Goal: Information Seeking & Learning: Learn about a topic

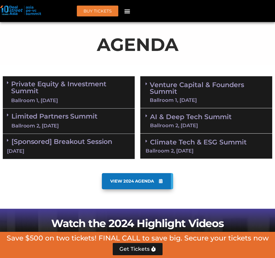
scroll to position [339, 0]
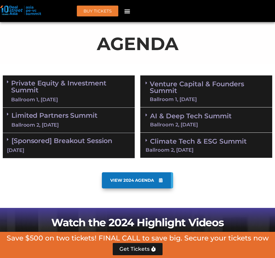
click at [171, 113] on link "AI & Deep Tech Summit Ballroom 2, [DATE]" at bounding box center [190, 120] width 81 height 14
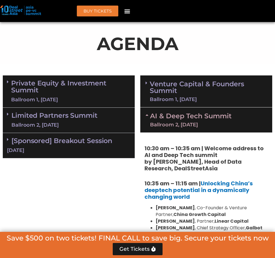
click at [173, 97] on div "Ballroom 1, [DATE]" at bounding box center [208, 99] width 117 height 5
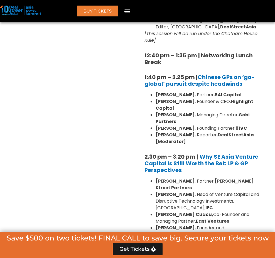
scroll to position [764, 0]
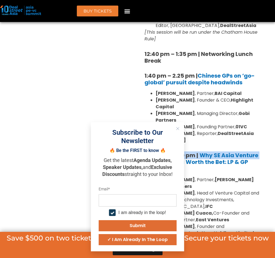
drag, startPoint x: 141, startPoint y: 112, endPoint x: 238, endPoint y: 210, distance: 137.4
click at [238, 210] on div "8:00 am – 9:00 am | Registration & Networking Coffee 9:00 am – 9:15 am | Welcom…" at bounding box center [206, 118] width 132 height 872
click at [238, 250] on li "Joji Thomas Philip , Founder & Editor-in-Chief, DealStreetAsia [Moderator]" at bounding box center [211, 256] width 112 height 13
click at [173, 128] on div "Subscribe to Our Newsletter" at bounding box center [137, 136] width 82 height 17
click at [175, 128] on button "Close" at bounding box center [177, 128] width 7 height 7
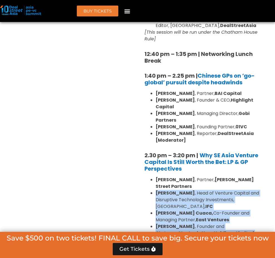
drag, startPoint x: 237, startPoint y: 213, endPoint x: 150, endPoint y: 140, distance: 113.4
click at [150, 176] on ul "Sunil Mishra , Partner, Adams Street Partners Geetali Kumar , Head of Venture C…" at bounding box center [205, 219] width 123 height 87
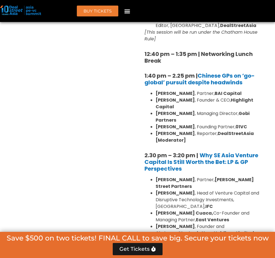
click at [155, 176] on li "Sunil Mishra , Partner, Adams Street Partners" at bounding box center [211, 182] width 112 height 13
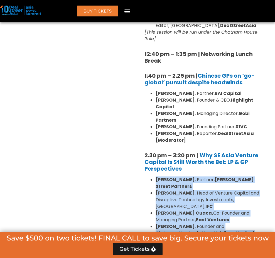
drag, startPoint x: 153, startPoint y: 136, endPoint x: 255, endPoint y: 197, distance: 118.9
click at [255, 197] on ul "Sunil Mishra , Partner, Adams Street Partners Geetali Kumar , Head of Venture C…" at bounding box center [205, 219] width 123 height 87
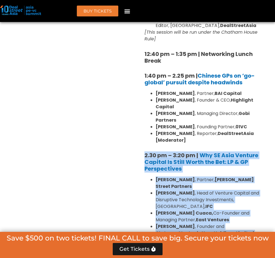
drag, startPoint x: 231, startPoint y: 215, endPoint x: 145, endPoint y: 111, distance: 134.1
click at [145, 111] on div "8:00 am – 9:00 am | Registration & Networking Coffee 9:00 am – 9:15 am | Welcom…" at bounding box center [205, 119] width 123 height 851
copy div "2.30 pm – 3:20 pm | Why SE Asia Venture Capital Is Still Worth the Bet: LP & GP…"
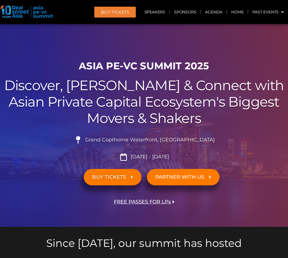
click at [145, 202] on span "FREE PASSES FOR LPs" at bounding box center [142, 201] width 57 height 5
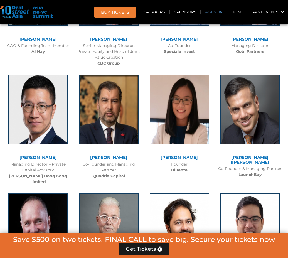
scroll to position [4341, 0]
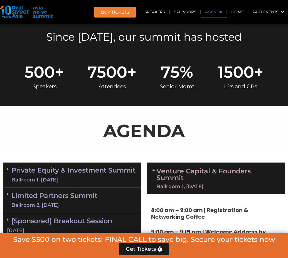
click at [72, 186] on div "Private Equity & Investment Summit Ballroom 1, [DATE]" at bounding box center [72, 174] width 138 height 25
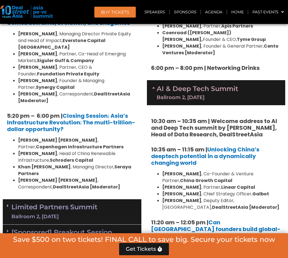
scroll to position [1214, 0]
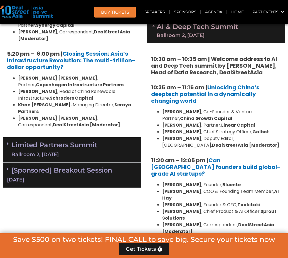
click at [82, 137] on div "Limited Partners [GEOGRAPHIC_DATA] 2, [DATE]" at bounding box center [72, 149] width 138 height 25
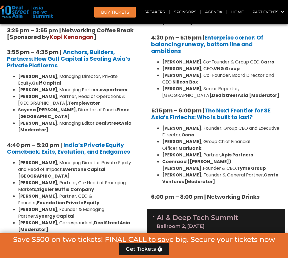
scroll to position [945, 0]
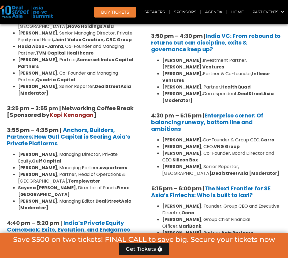
click at [239, 203] on li "[PERSON_NAME] , Founder, Group CEO and Executive Director, Oona" at bounding box center [221, 209] width 119 height 13
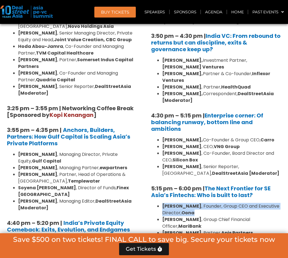
click at [239, 203] on li "[PERSON_NAME] , Founder, Group CEO and Executive Director, Oona" at bounding box center [221, 209] width 119 height 13
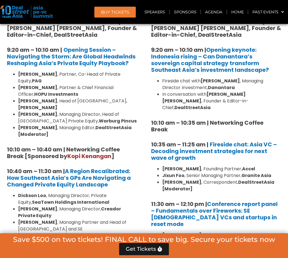
scroll to position [416, 0]
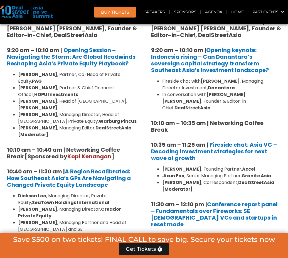
click at [254, 179] on strong "DealStreetAsia [Moderator]" at bounding box center [218, 185] width 112 height 13
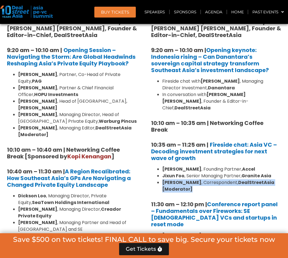
click at [254, 179] on strong "DealStreetAsia [Moderator]" at bounding box center [218, 185] width 112 height 13
click at [278, 179] on li "[PERSON_NAME] , Correspondent, DealStreetAsia [Moderator]" at bounding box center [221, 185] width 119 height 13
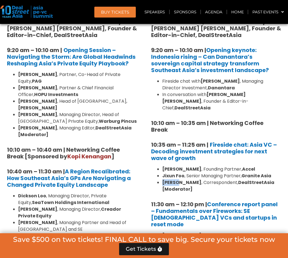
click at [278, 179] on li "[PERSON_NAME] , Correspondent, DealStreetAsia [Moderator]" at bounding box center [221, 185] width 119 height 13
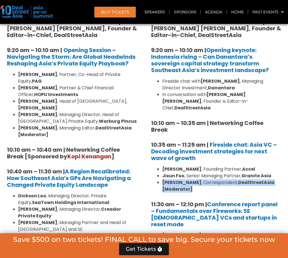
click at [278, 179] on li "[PERSON_NAME] , Correspondent, DealStreetAsia [Moderator]" at bounding box center [221, 185] width 119 height 13
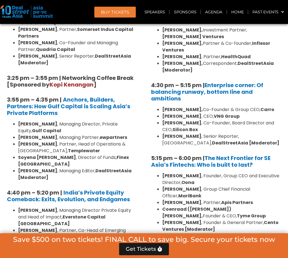
scroll to position [996, 0]
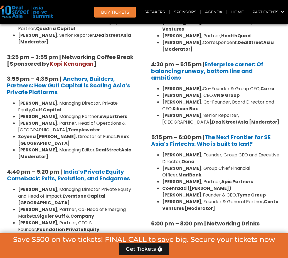
drag, startPoint x: 245, startPoint y: 221, endPoint x: 246, endPoint y: 216, distance: 4.9
click at [247, 235] on div "AI & Deep Tech Summit Ballroom 2, [DATE]" at bounding box center [216, 247] width 138 height 25
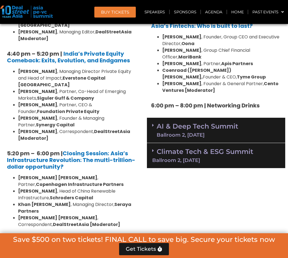
click at [199, 123] on link "AI & Deep Tech Summit Ballroom 2, [DATE]" at bounding box center [196, 130] width 81 height 14
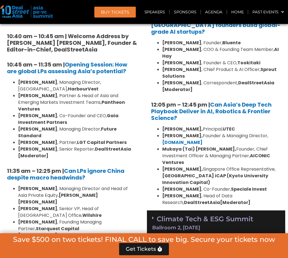
click at [239, 210] on div "Climate Tech & ESG Summit Ballroom 2, [DATE]" at bounding box center [216, 222] width 138 height 25
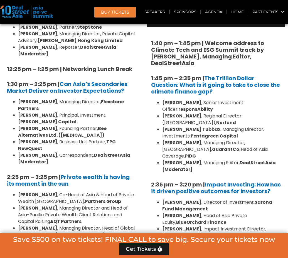
scroll to position [1563, 0]
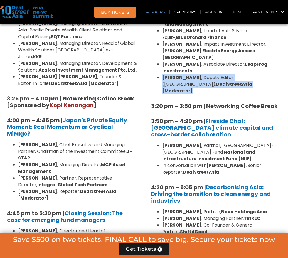
scroll to position [1753, 0]
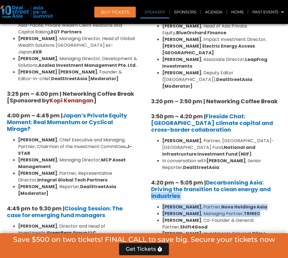
drag, startPoint x: 272, startPoint y: 94, endPoint x: 274, endPoint y: 119, distance: 24.8
click at [274, 119] on div "1:40 pm – 1:45 pm | Welcome address to Climate Tech and ESG Summit track by [PE…" at bounding box center [216, 99] width 138 height 522
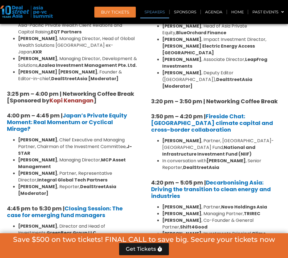
click at [274, 210] on li "[PERSON_NAME] , Managing Partner, TRIREC" at bounding box center [221, 213] width 119 height 7
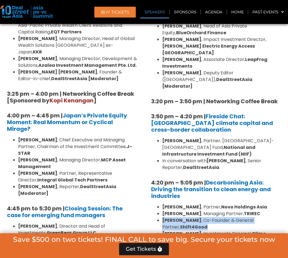
drag, startPoint x: 274, startPoint y: 120, endPoint x: 271, endPoint y: 133, distance: 13.4
click at [271, 203] on ul "[PERSON_NAME] , Partner, Novo Holdings Asia [PERSON_NAME] , Managing Partner, […" at bounding box center [216, 229] width 130 height 53
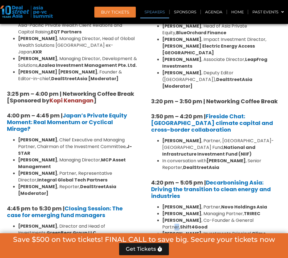
click at [270, 217] on li "[PERSON_NAME] , Co-Founder & General Partner, Shift4Good" at bounding box center [221, 223] width 119 height 13
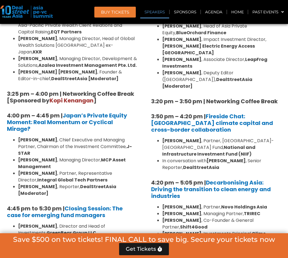
click at [270, 210] on li "[PERSON_NAME] , Managing Partner, TRIREC" at bounding box center [221, 213] width 119 height 7
click at [269, 203] on li "[PERSON_NAME] , Partner, Novo Holdings Asia" at bounding box center [221, 206] width 119 height 7
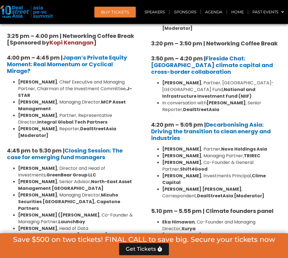
scroll to position [1870, 0]
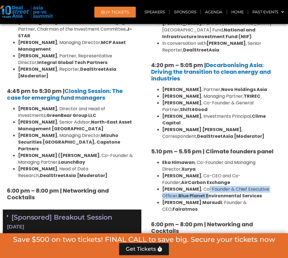
click at [206, 192] on strong "Blue Planet Environmental Services" at bounding box center [219, 195] width 83 height 6
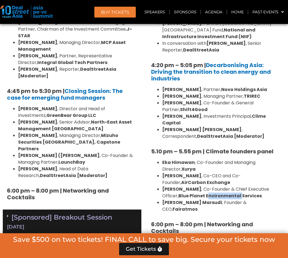
click at [206, 192] on strong "Blue Planet Environmental Services" at bounding box center [219, 195] width 83 height 6
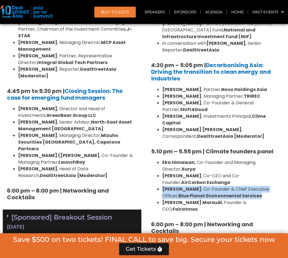
click at [206, 192] on strong "Blue Planet Environmental Services" at bounding box center [219, 195] width 83 height 6
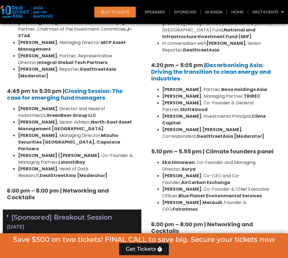
click at [197, 206] on strong "Fairatmos" at bounding box center [184, 209] width 25 height 6
click at [231, 172] on li "[PERSON_NAME] , Co-CEO and Co-Founder, AirCarbon Exchange" at bounding box center [221, 178] width 119 height 13
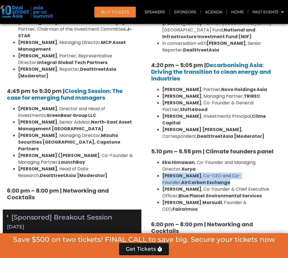
click at [231, 172] on li "[PERSON_NAME] , Co-CEO and Co-Founder, AirCarbon Exchange" at bounding box center [221, 178] width 119 height 13
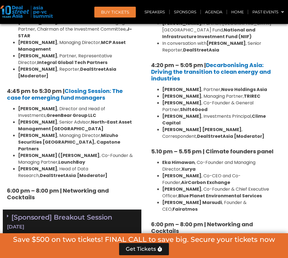
click at [249, 172] on li "[PERSON_NAME] , Co-CEO and Co-Founder, AirCarbon Exchange" at bounding box center [221, 178] width 119 height 13
